Goal: Task Accomplishment & Management: Use online tool/utility

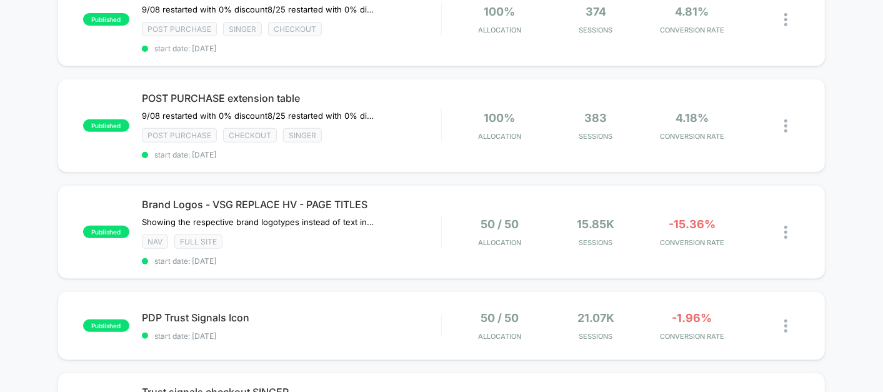
scroll to position [16, 0]
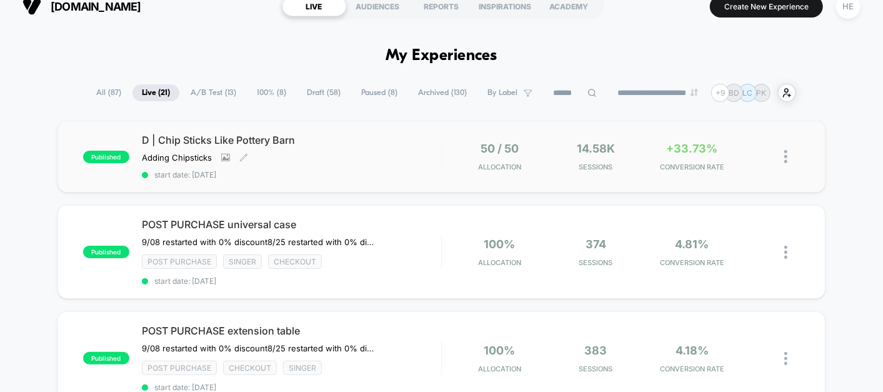
click at [351, 155] on div "D | Chip Sticks Like Pottery Barn Adding Chipsticks Click to view images Click …" at bounding box center [291, 157] width 299 height 46
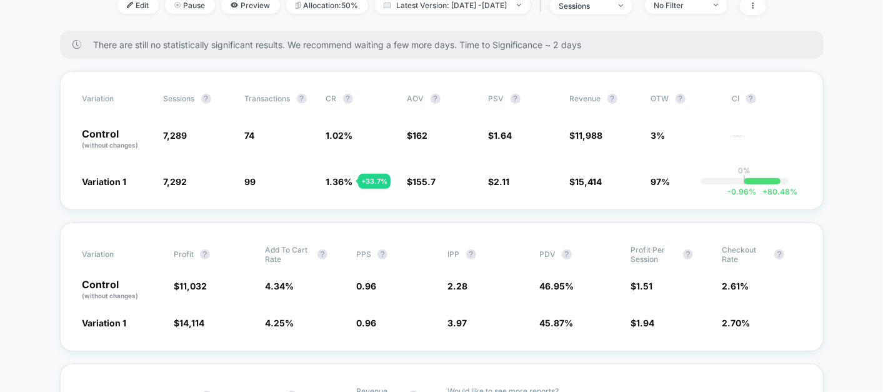
scroll to position [299, 0]
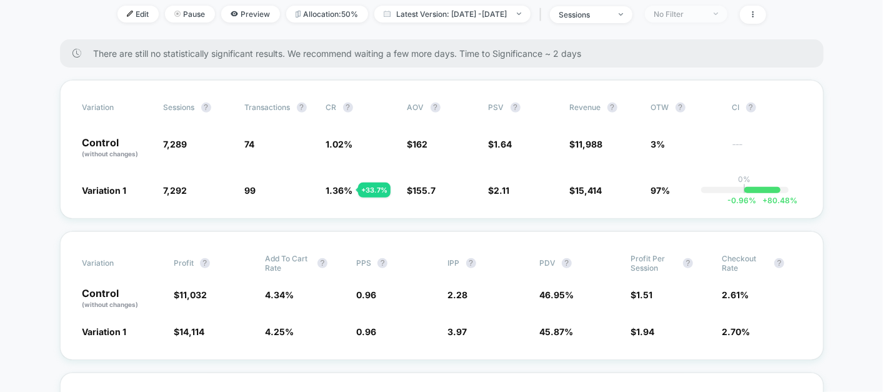
click at [727, 20] on span "No Filter" at bounding box center [686, 14] width 82 height 17
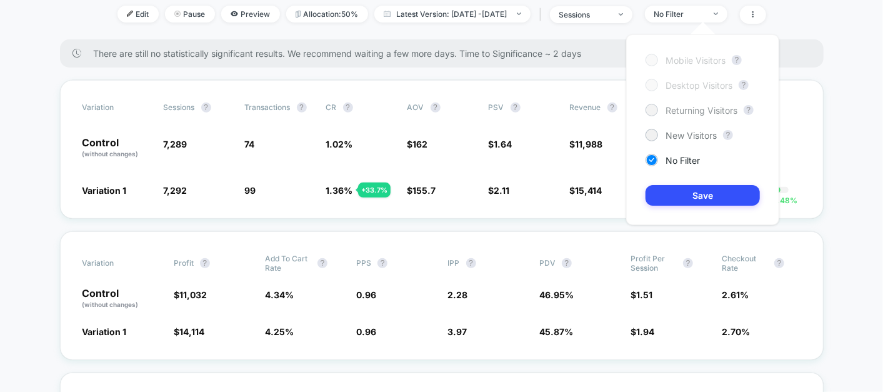
click at [692, 113] on span "Returning Visitors" at bounding box center [701, 110] width 72 height 11
click at [690, 189] on button "Save" at bounding box center [702, 195] width 114 height 21
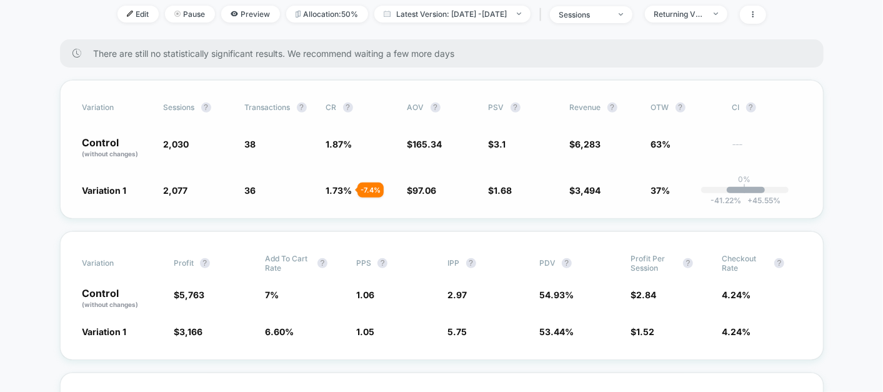
scroll to position [227, 0]
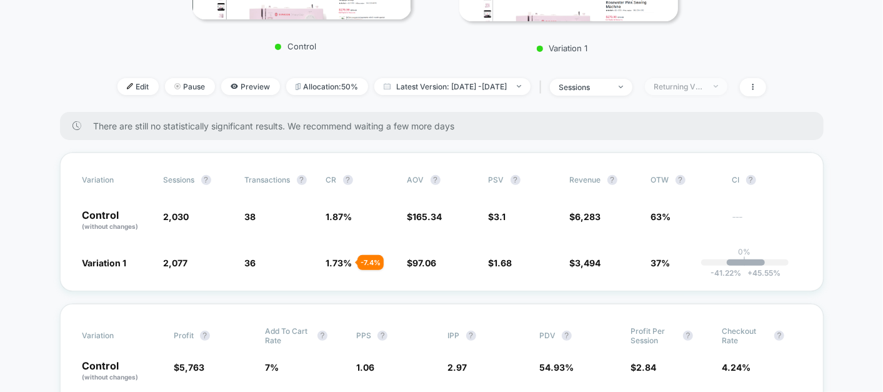
click at [704, 87] on div "Returning Visitors" at bounding box center [679, 86] width 50 height 9
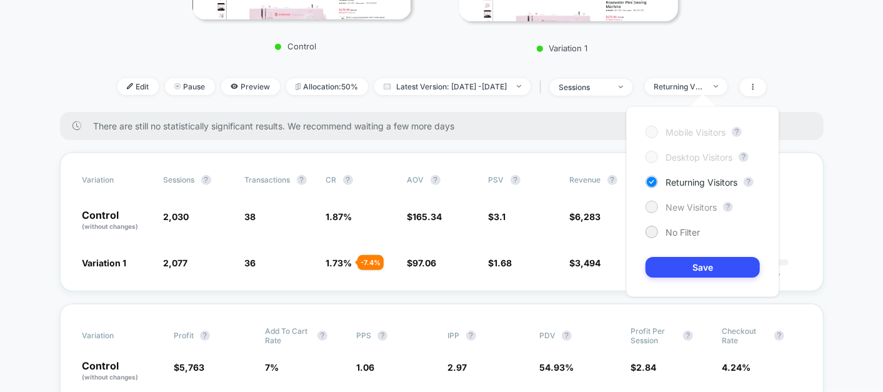
click at [675, 203] on span "New Visitors" at bounding box center [690, 207] width 51 height 11
click at [679, 265] on button "Save" at bounding box center [702, 267] width 114 height 21
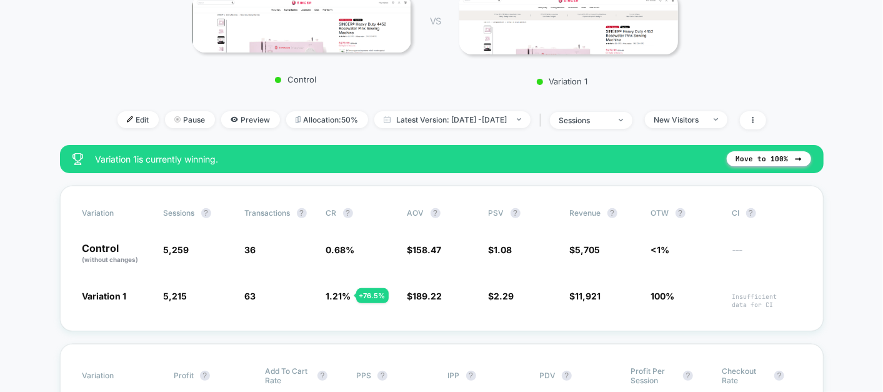
scroll to position [192, 0]
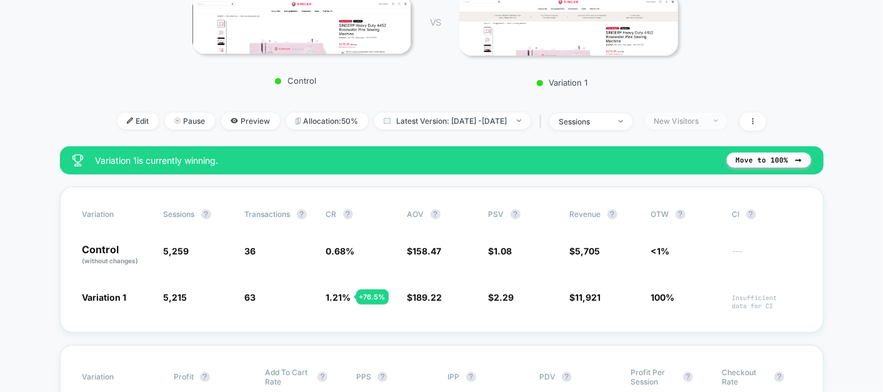
click at [703, 120] on div "New Visitors" at bounding box center [679, 120] width 50 height 9
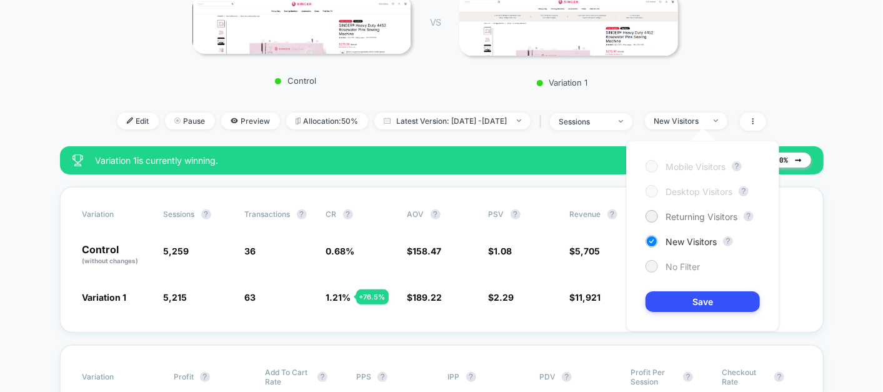
click at [664, 271] on div "No Filter" at bounding box center [672, 266] width 54 height 12
click at [680, 299] on button "Save" at bounding box center [702, 301] width 114 height 21
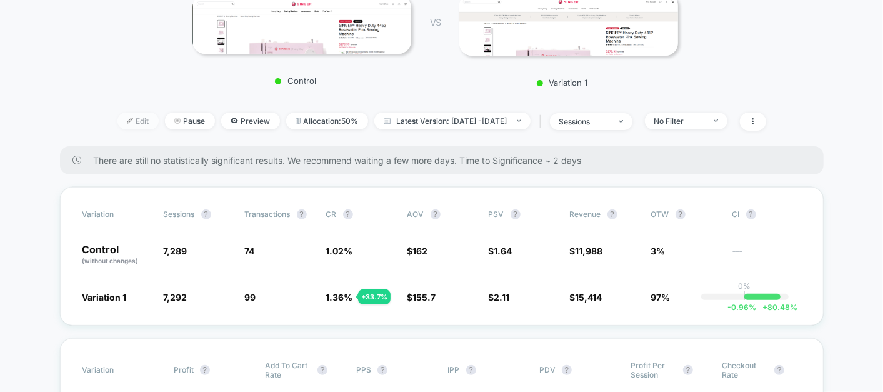
click at [117, 121] on span "Edit" at bounding box center [137, 120] width 41 height 17
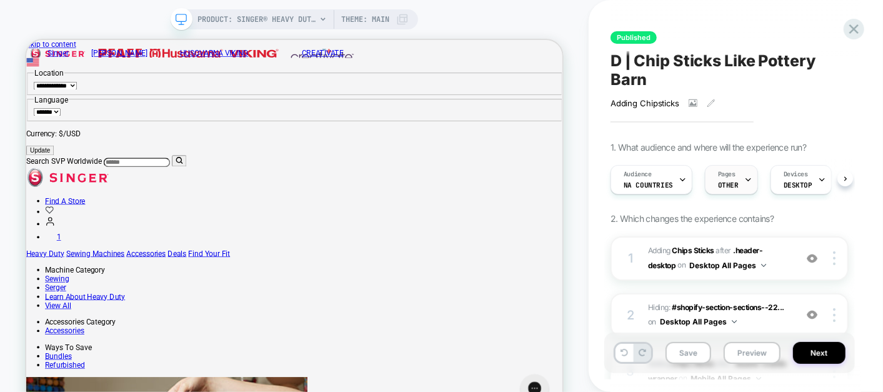
click at [744, 181] on icon at bounding box center [748, 180] width 8 height 8
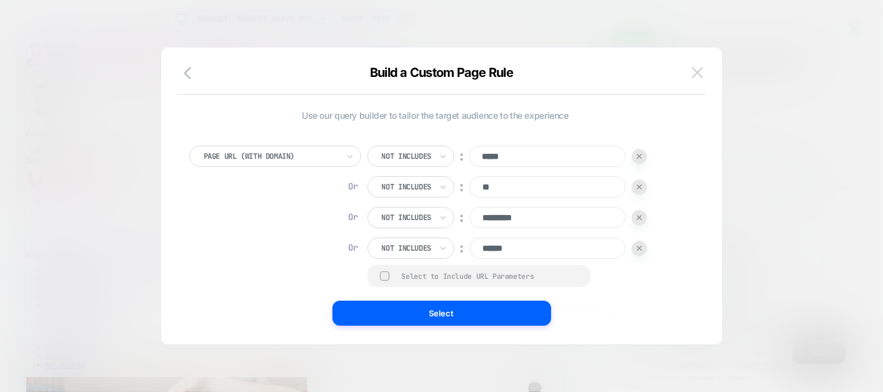
click at [699, 72] on img at bounding box center [697, 72] width 11 height 11
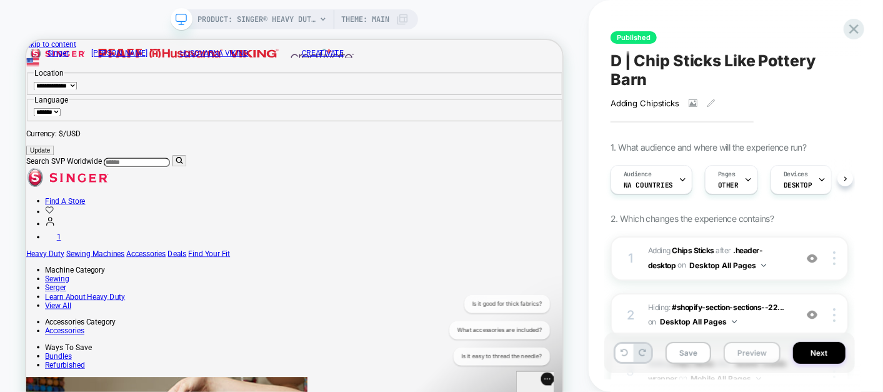
click at [750, 351] on button "Preview" at bounding box center [752, 353] width 57 height 22
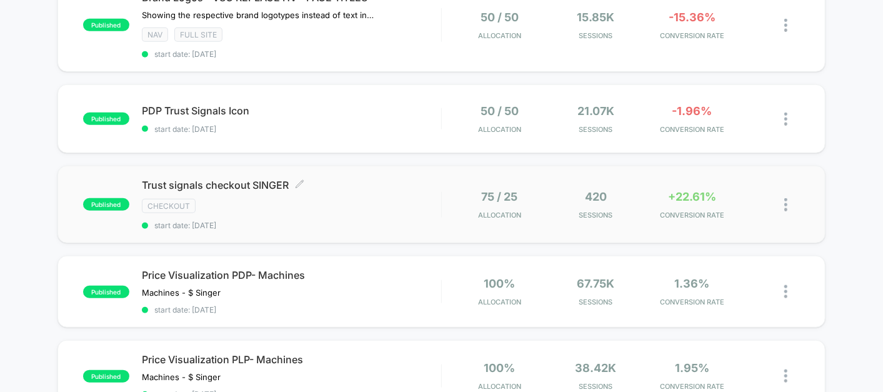
scroll to position [537, 0]
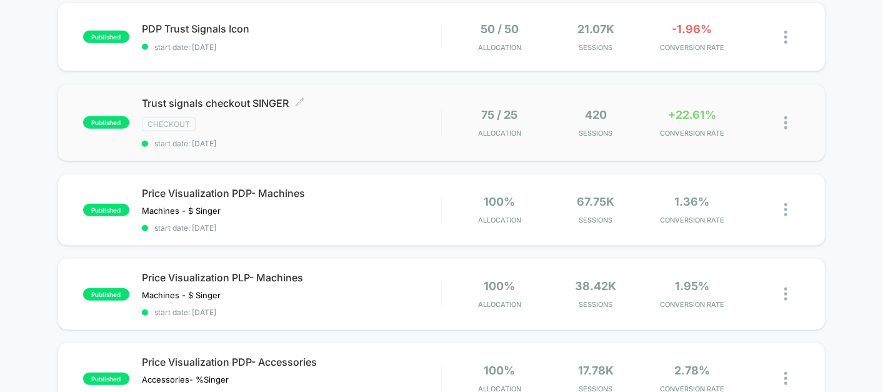
click at [371, 99] on span "Trust signals checkout SINGER Click to edit experience details" at bounding box center [291, 103] width 299 height 12
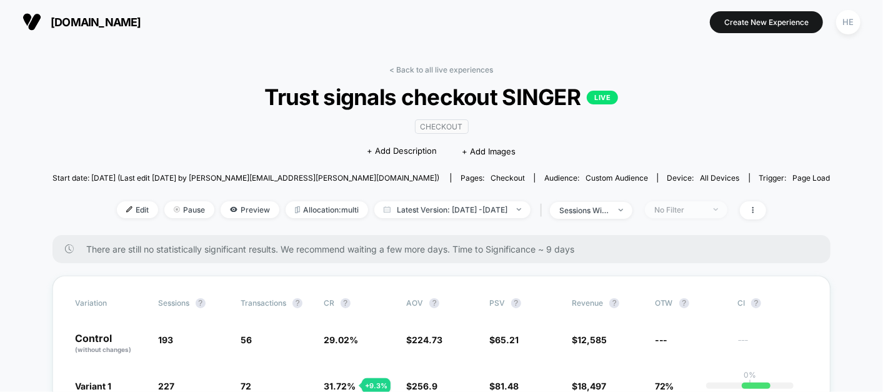
click at [704, 206] on div "No Filter" at bounding box center [679, 209] width 50 height 9
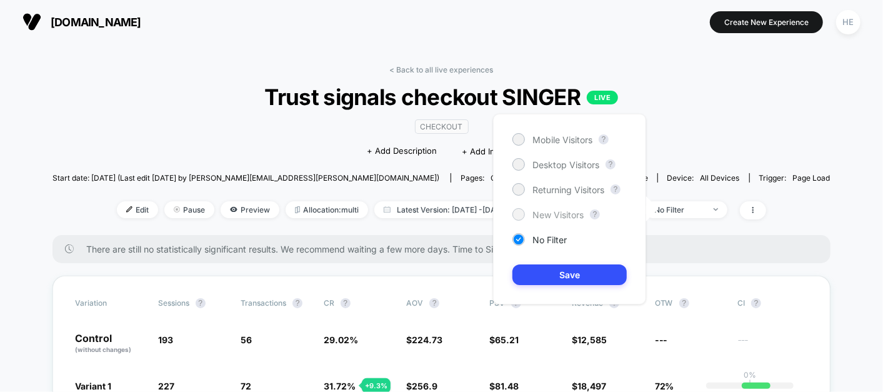
click at [552, 209] on span "New Visitors" at bounding box center [557, 214] width 51 height 11
click at [561, 275] on button "Save" at bounding box center [569, 274] width 114 height 21
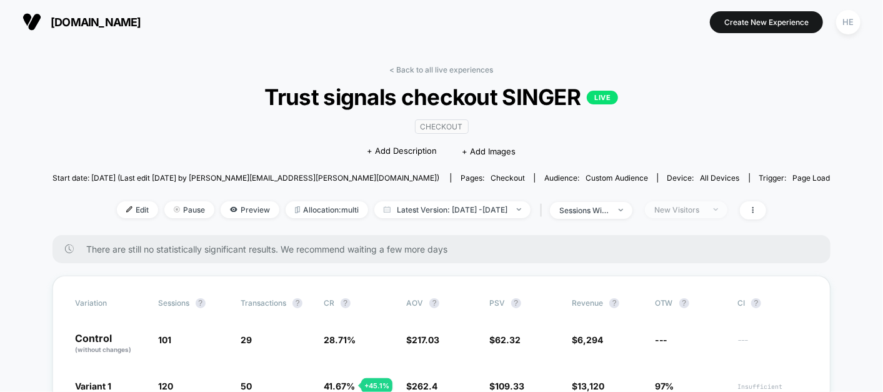
click at [704, 205] on div "New Visitors" at bounding box center [679, 209] width 50 height 9
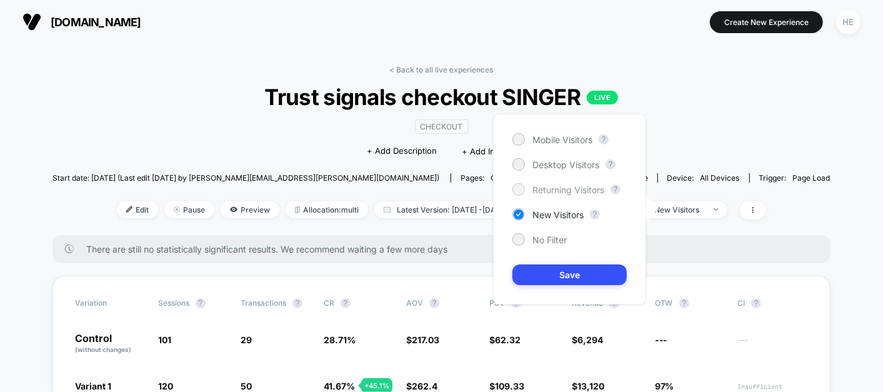
click at [579, 191] on span "Returning Visitors" at bounding box center [568, 189] width 72 height 11
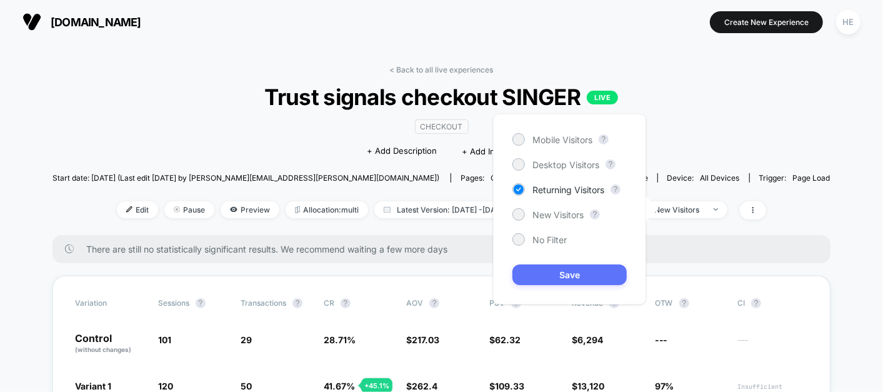
click at [574, 281] on button "Save" at bounding box center [569, 274] width 114 height 21
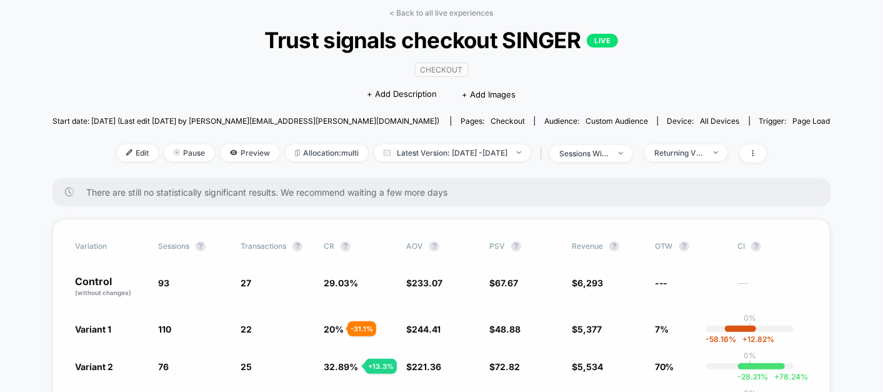
scroll to position [57, 0]
click at [686, 152] on div "Returning Visitors" at bounding box center [679, 152] width 50 height 9
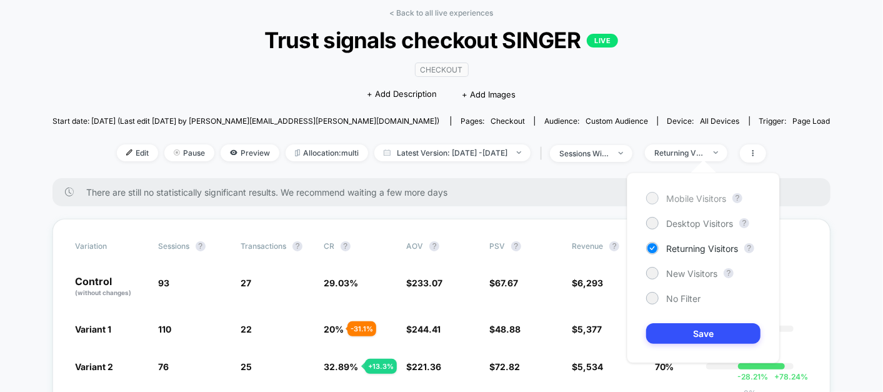
click at [660, 200] on div "Mobile Visitors" at bounding box center [686, 198] width 80 height 12
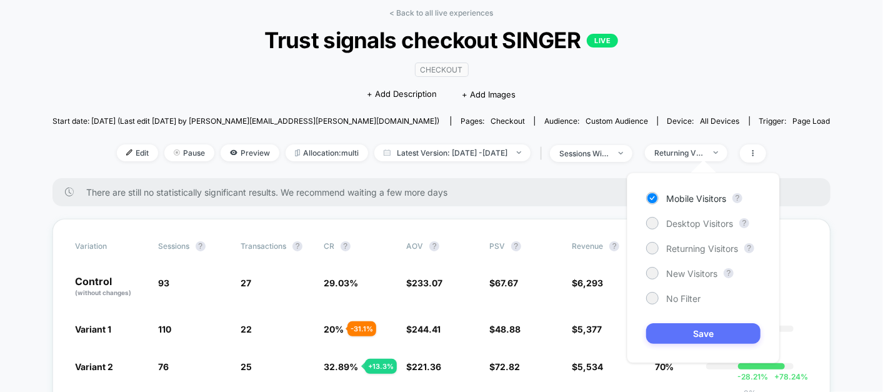
click at [689, 332] on button "Save" at bounding box center [703, 333] width 114 height 21
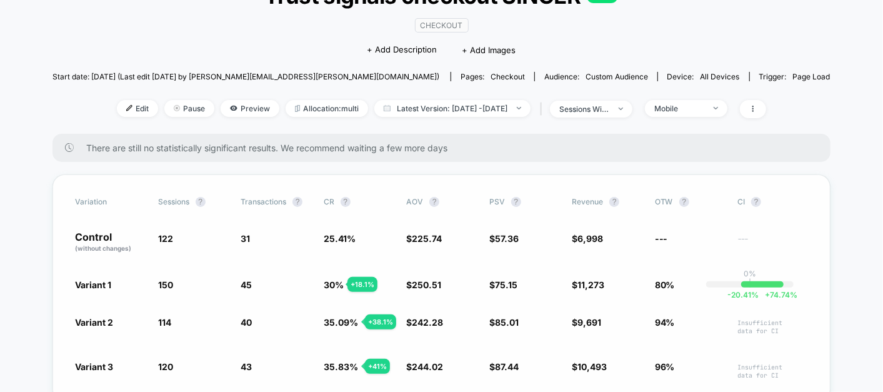
scroll to position [100, 0]
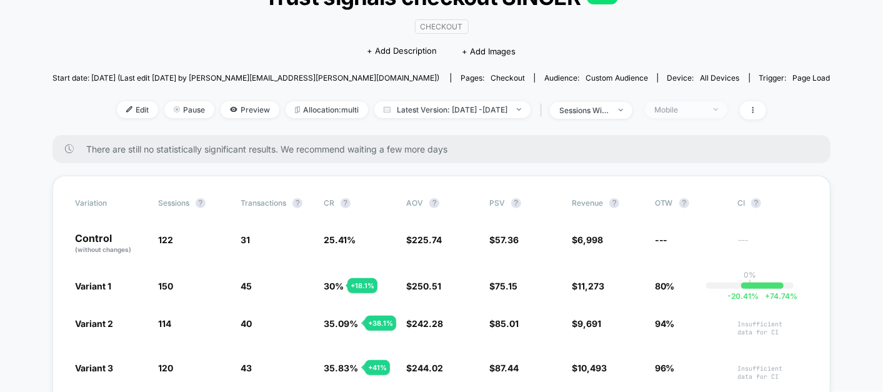
click at [704, 112] on div "Mobile" at bounding box center [679, 109] width 50 height 9
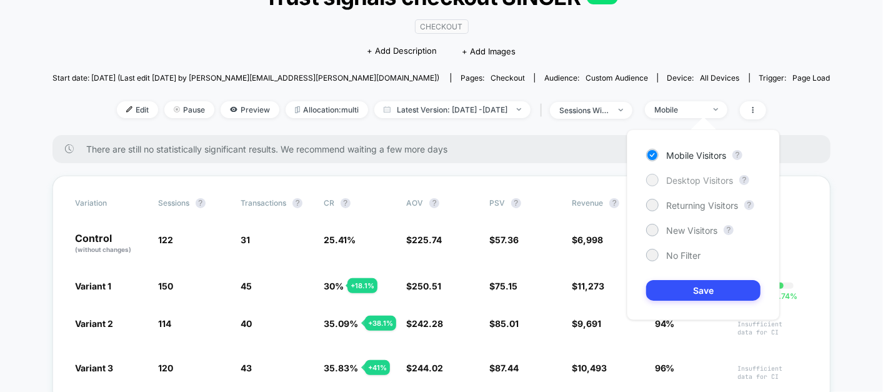
click at [720, 182] on span "Desktop Visitors" at bounding box center [699, 180] width 67 height 11
click at [703, 286] on button "Save" at bounding box center [703, 290] width 114 height 21
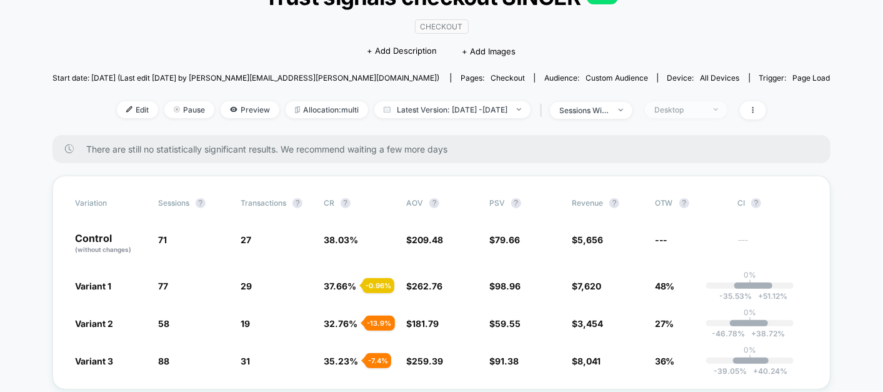
drag, startPoint x: 723, startPoint y: 119, endPoint x: 714, endPoint y: 115, distance: 9.5
click at [714, 115] on div "< Back to all live experiences Trust signals checkout SINGER LIVE checkout Clic…" at bounding box center [441, 50] width 778 height 170
click at [714, 115] on span "Desktop" at bounding box center [686, 109] width 82 height 17
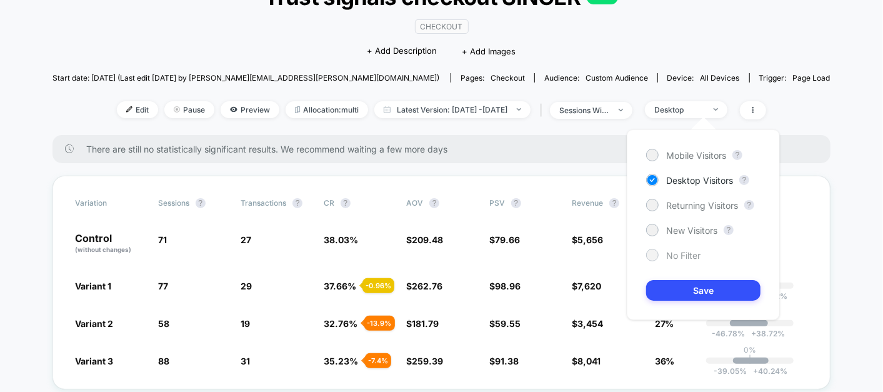
click at [682, 253] on span "No Filter" at bounding box center [683, 255] width 34 height 11
click at [689, 290] on button "Save" at bounding box center [703, 290] width 114 height 21
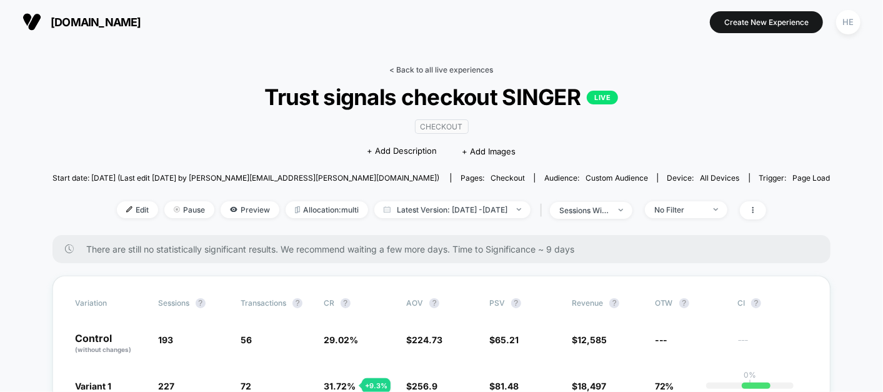
click at [396, 70] on link "< Back to all live experiences" at bounding box center [442, 69] width 104 height 9
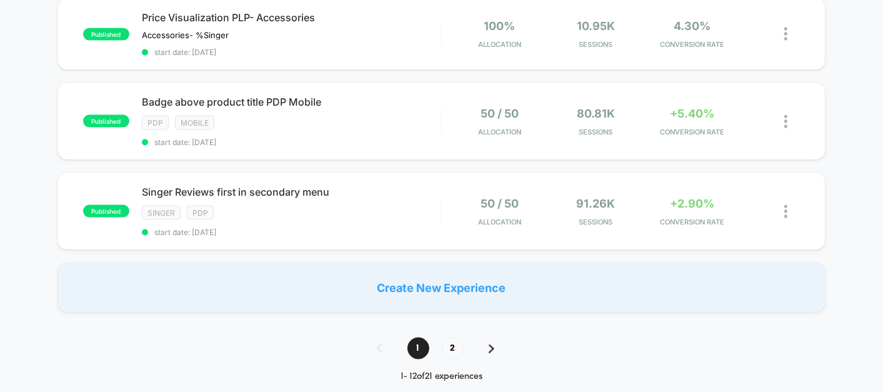
scroll to position [966, 0]
click at [453, 337] on span "2" at bounding box center [453, 348] width 22 height 22
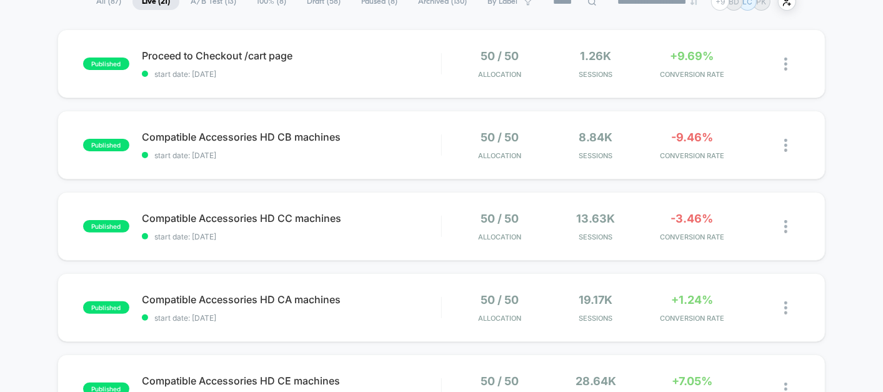
scroll to position [54, 0]
